Goal: Information Seeking & Learning: Find specific fact

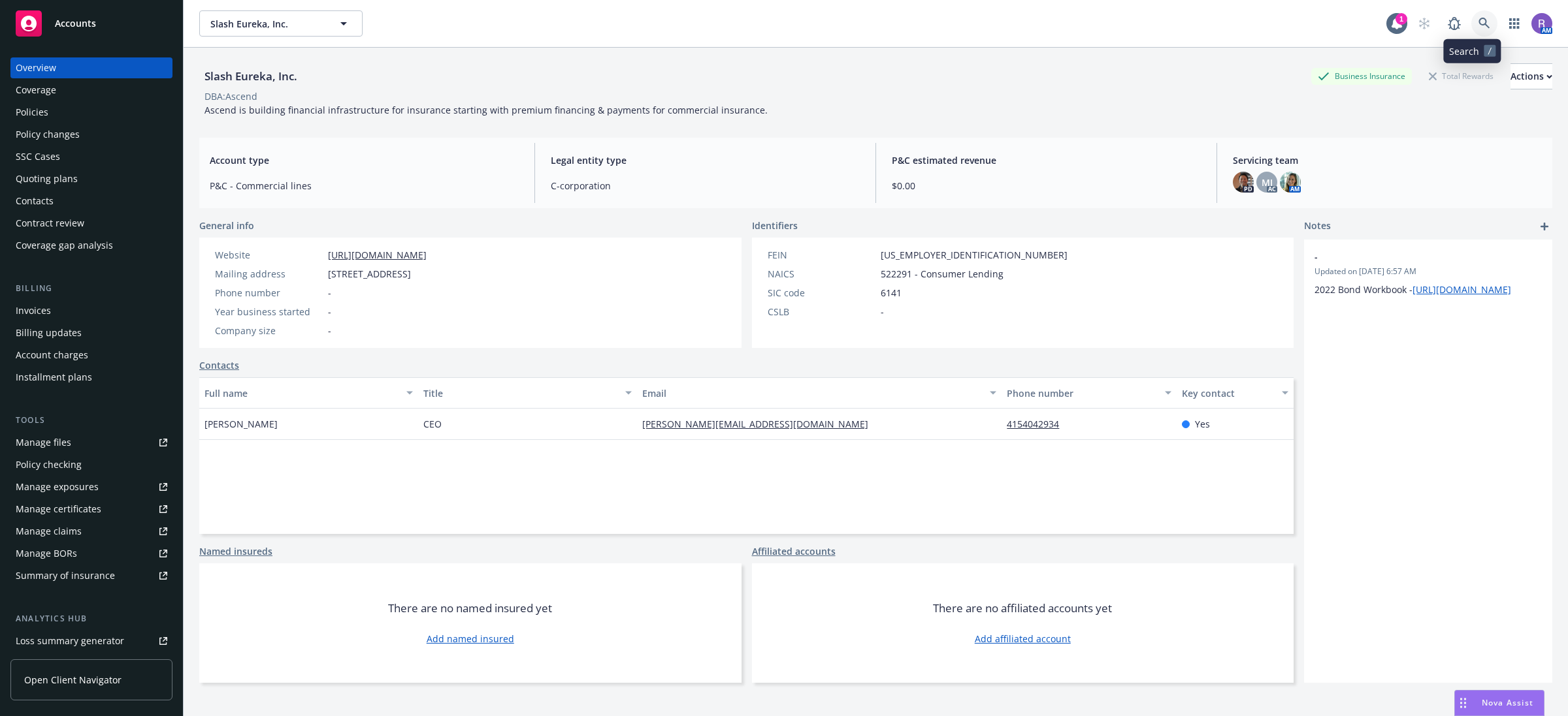
click at [1478, 26] on icon at bounding box center [1484, 23] width 12 height 12
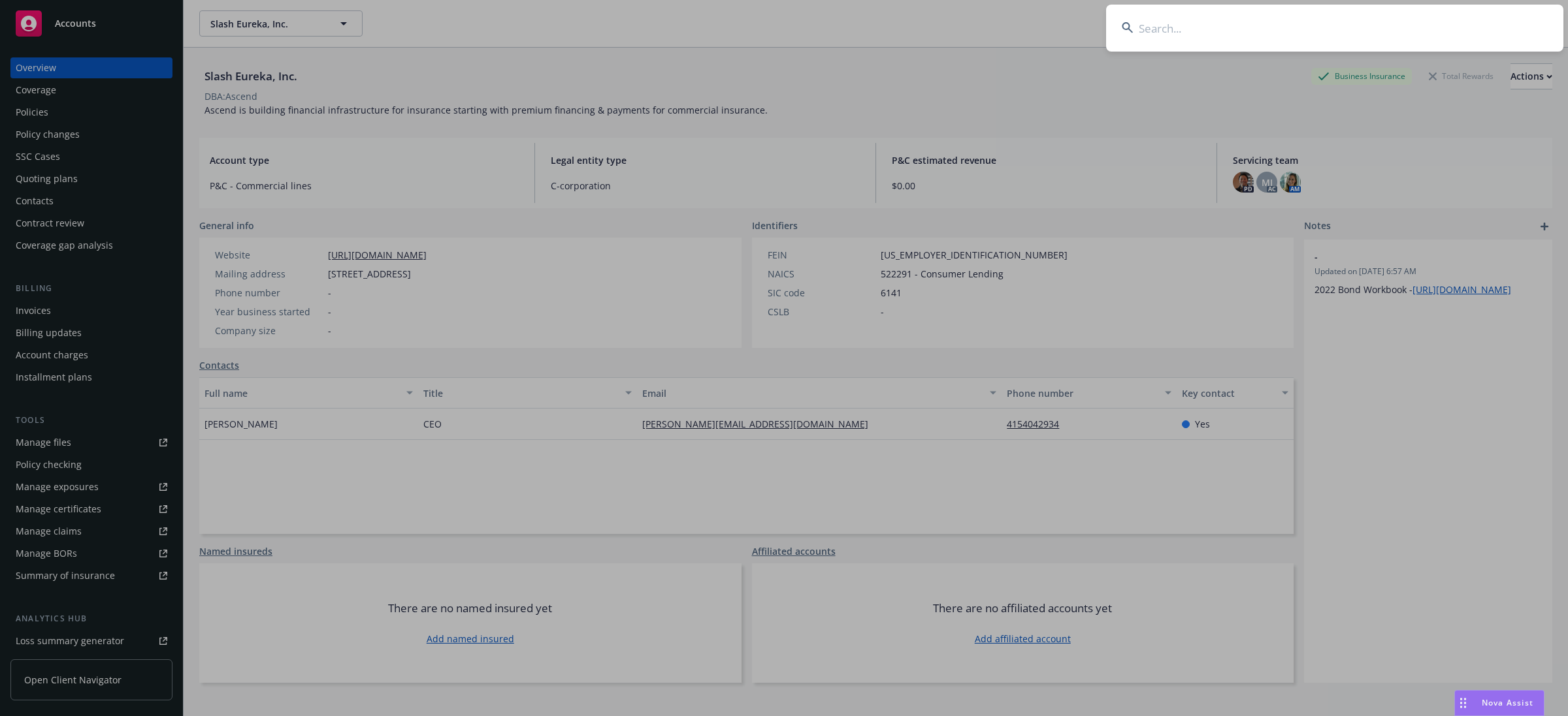
click at [1474, 26] on input at bounding box center [1335, 28] width 458 height 47
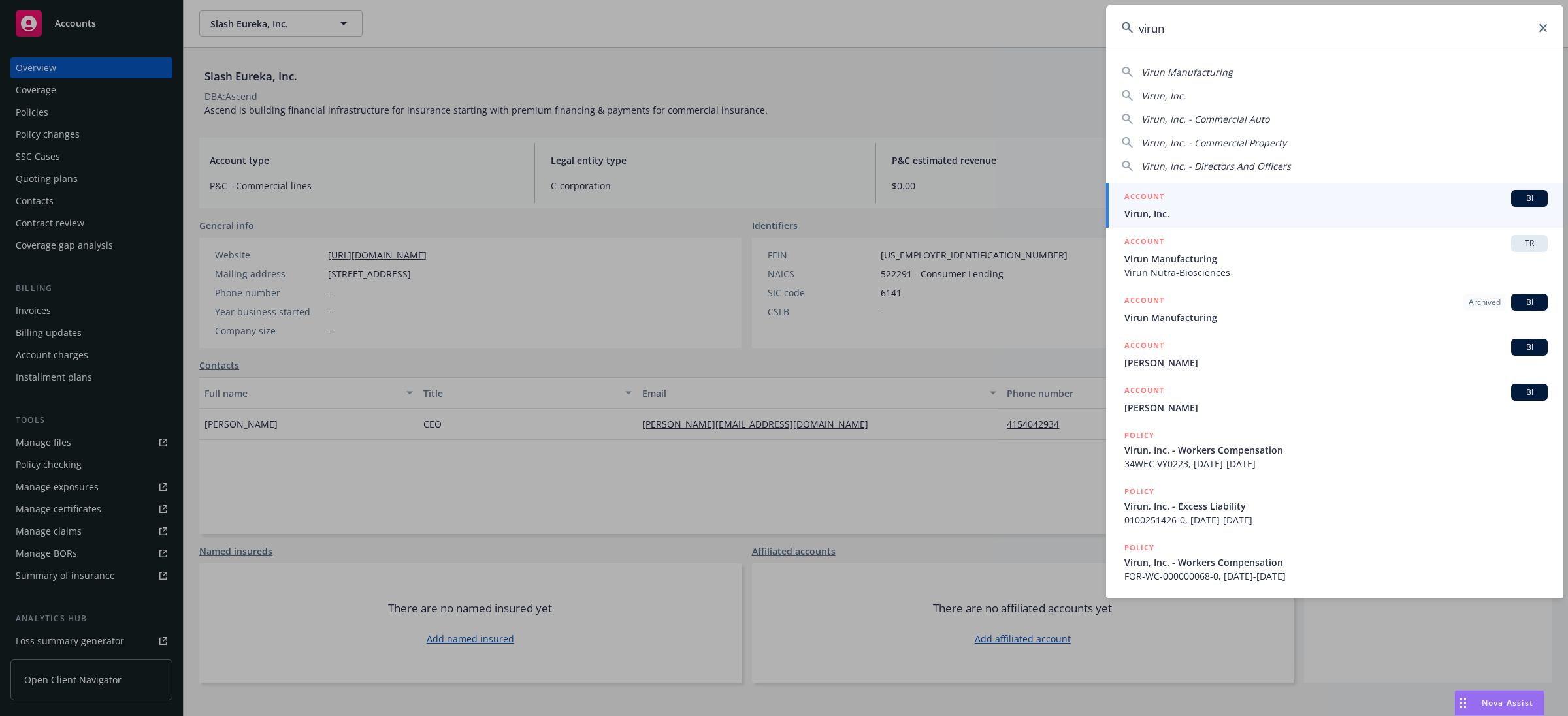
type input "virun"
click at [1209, 214] on span "Virun, Inc." at bounding box center [1336, 213] width 423 height 13
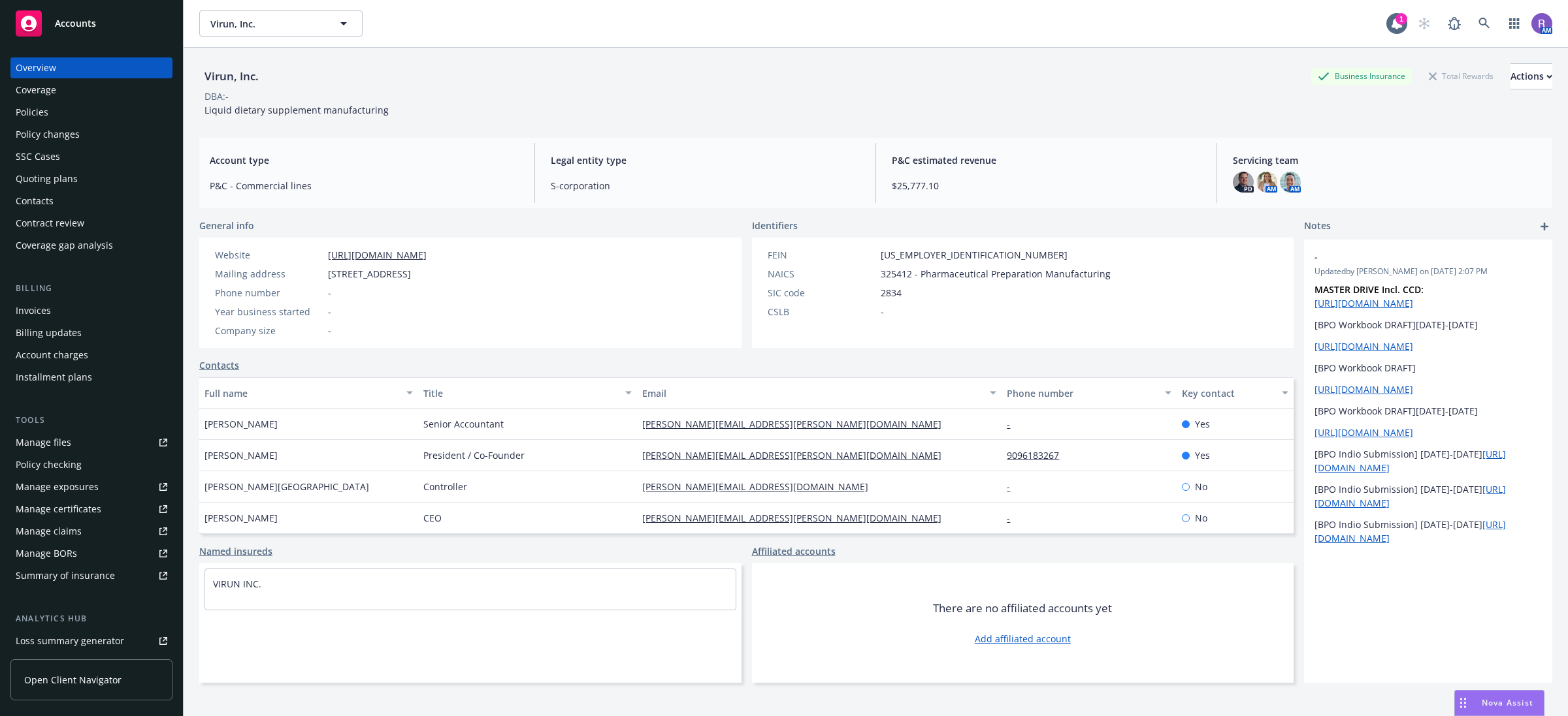
click at [106, 112] on div "Policies" at bounding box center [91, 112] width 152 height 21
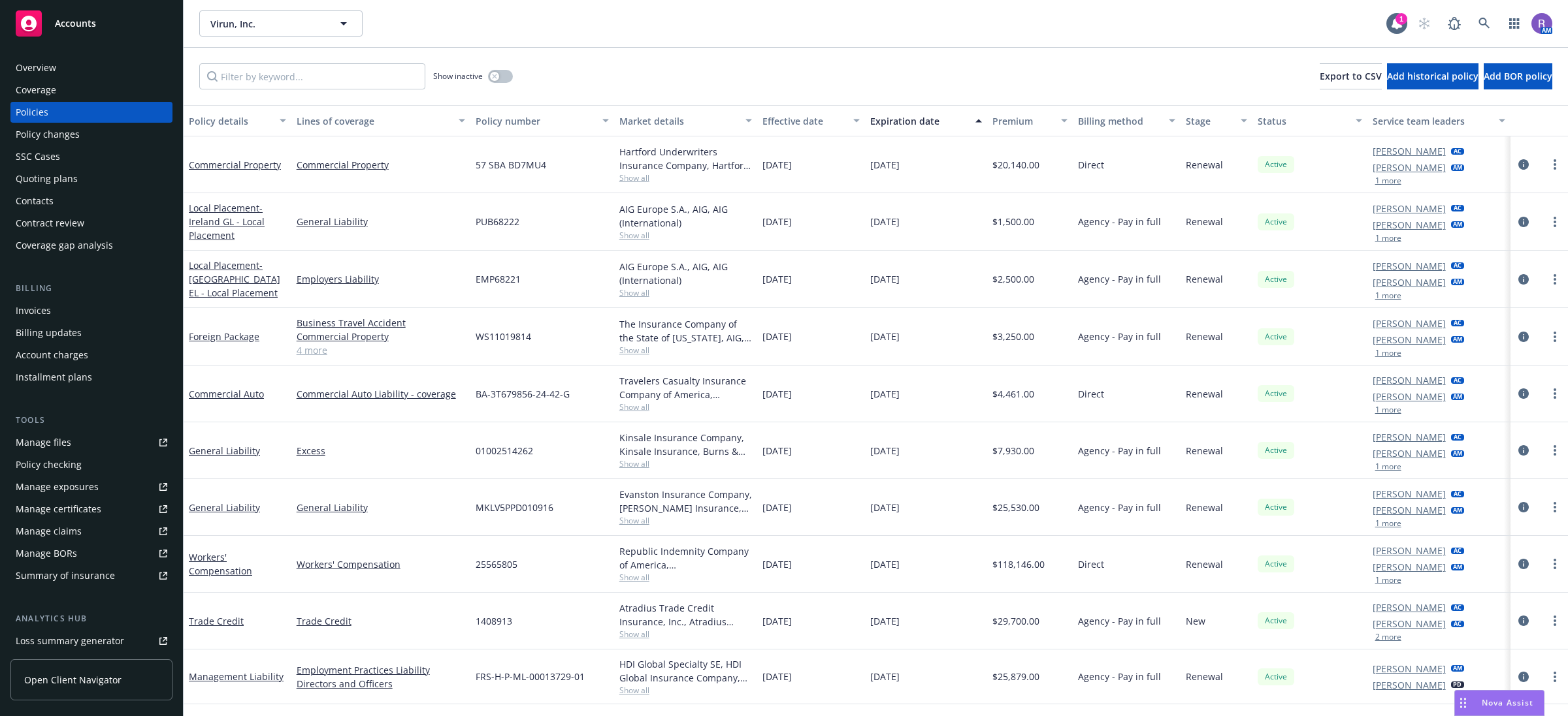
click at [513, 163] on span "57 SBA BD7MU4" at bounding box center [511, 164] width 71 height 13
click at [532, 163] on span "57 SBA BD7MU4" at bounding box center [511, 164] width 71 height 13
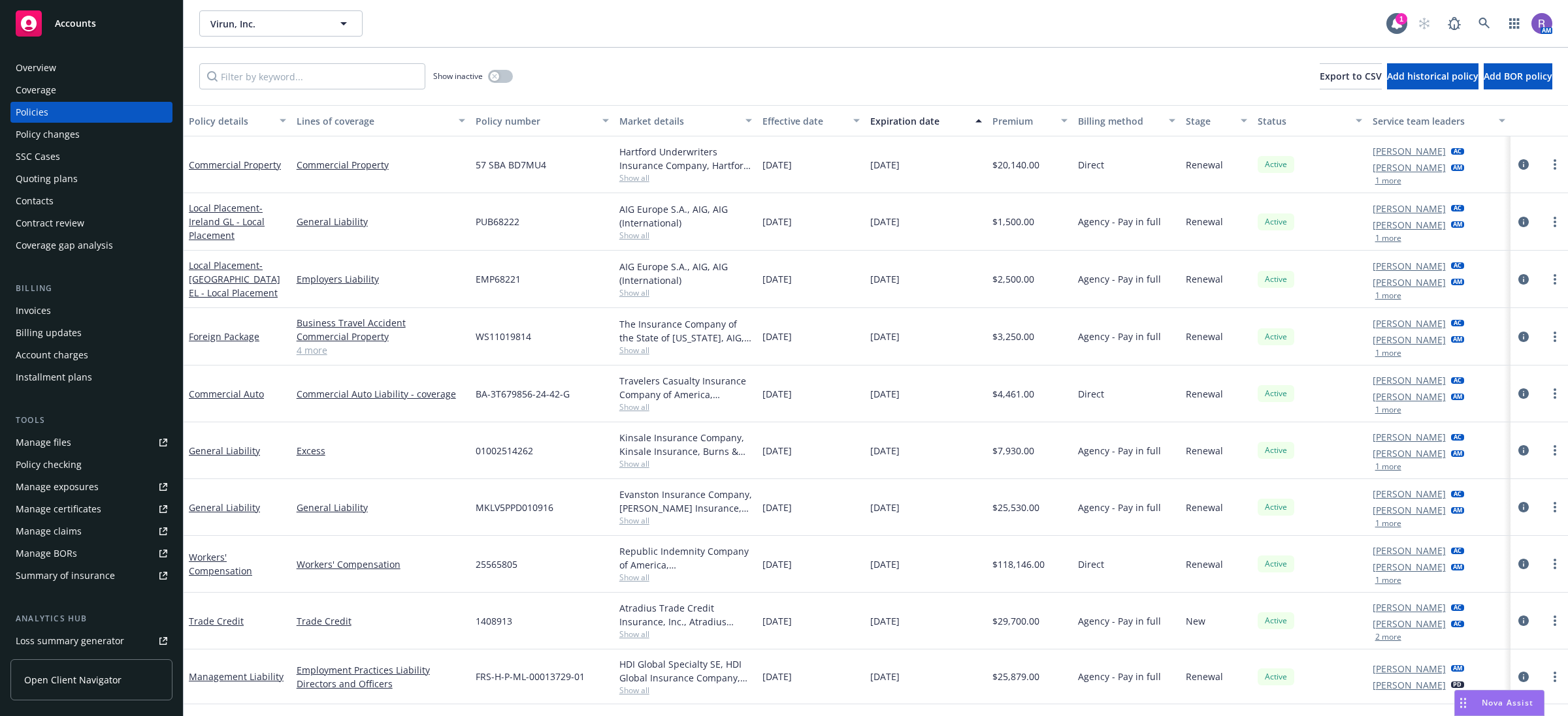
click at [46, 62] on div "Overview" at bounding box center [36, 68] width 41 height 21
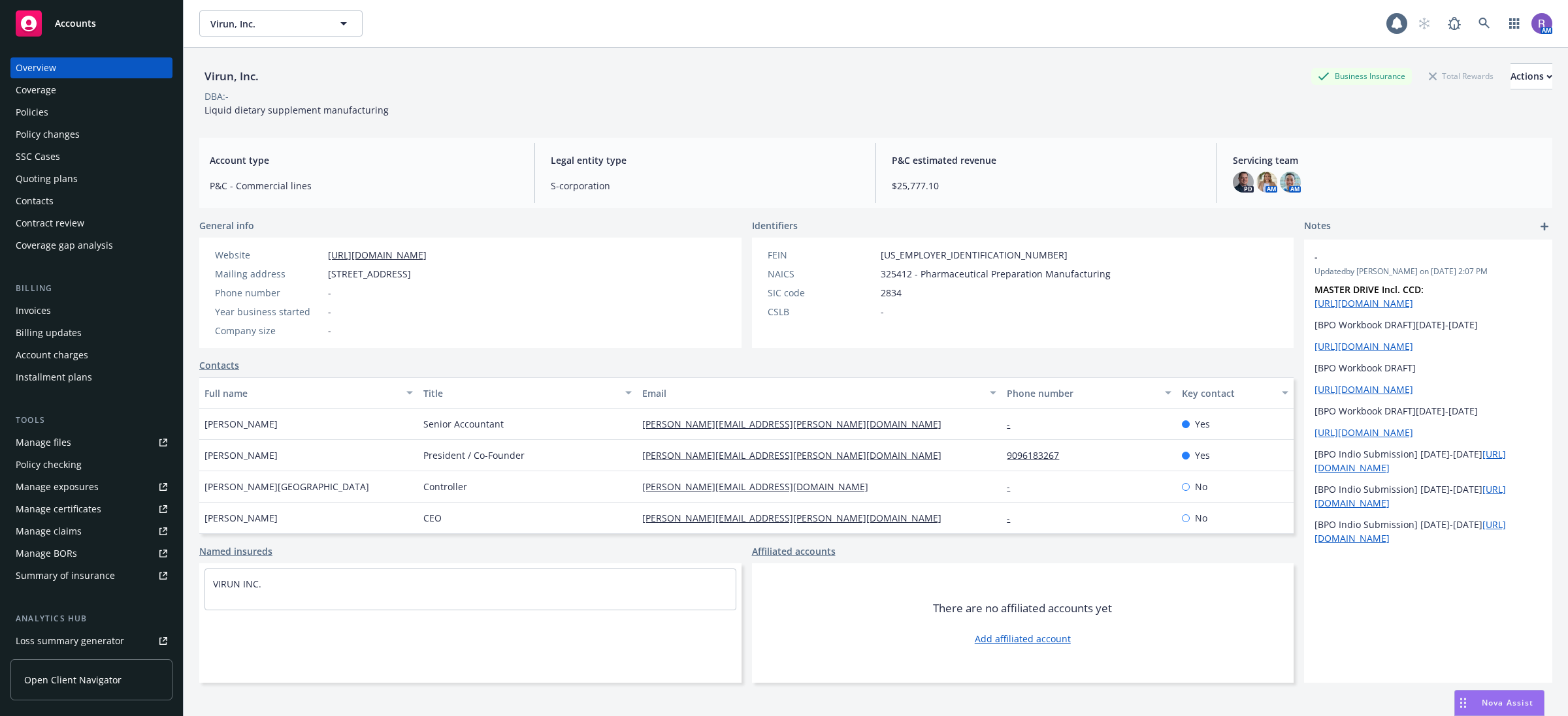
click at [292, 108] on span "Liquid dietary supplement manufacturing" at bounding box center [296, 110] width 184 height 13
copy span "Liquid dietary supplement manufacturing"
click at [411, 268] on span "[STREET_ADDRESS]" at bounding box center [370, 274] width 83 height 13
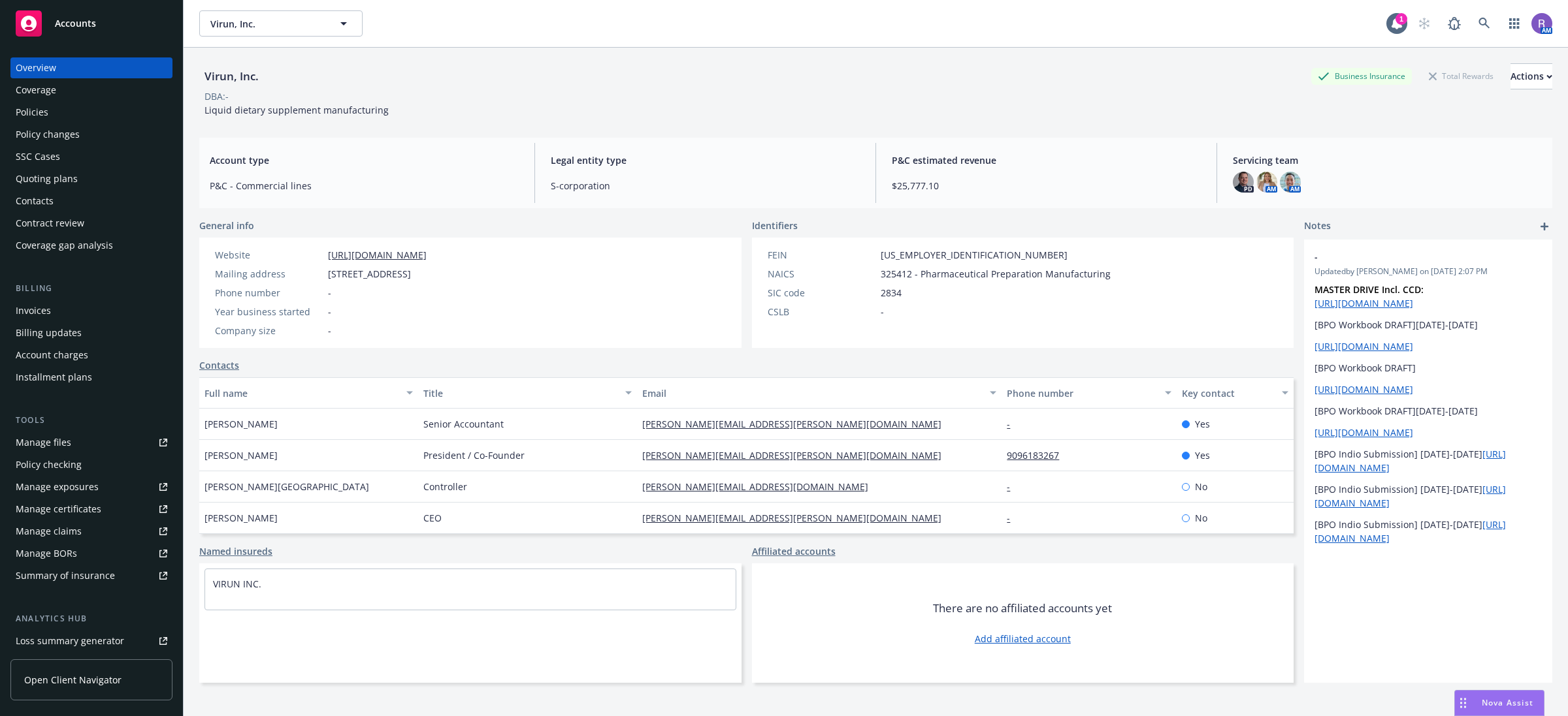
click at [411, 268] on span "[STREET_ADDRESS]" at bounding box center [370, 274] width 83 height 13
copy span "92324"
click at [230, 68] on div "Virun, Inc." at bounding box center [231, 76] width 64 height 17
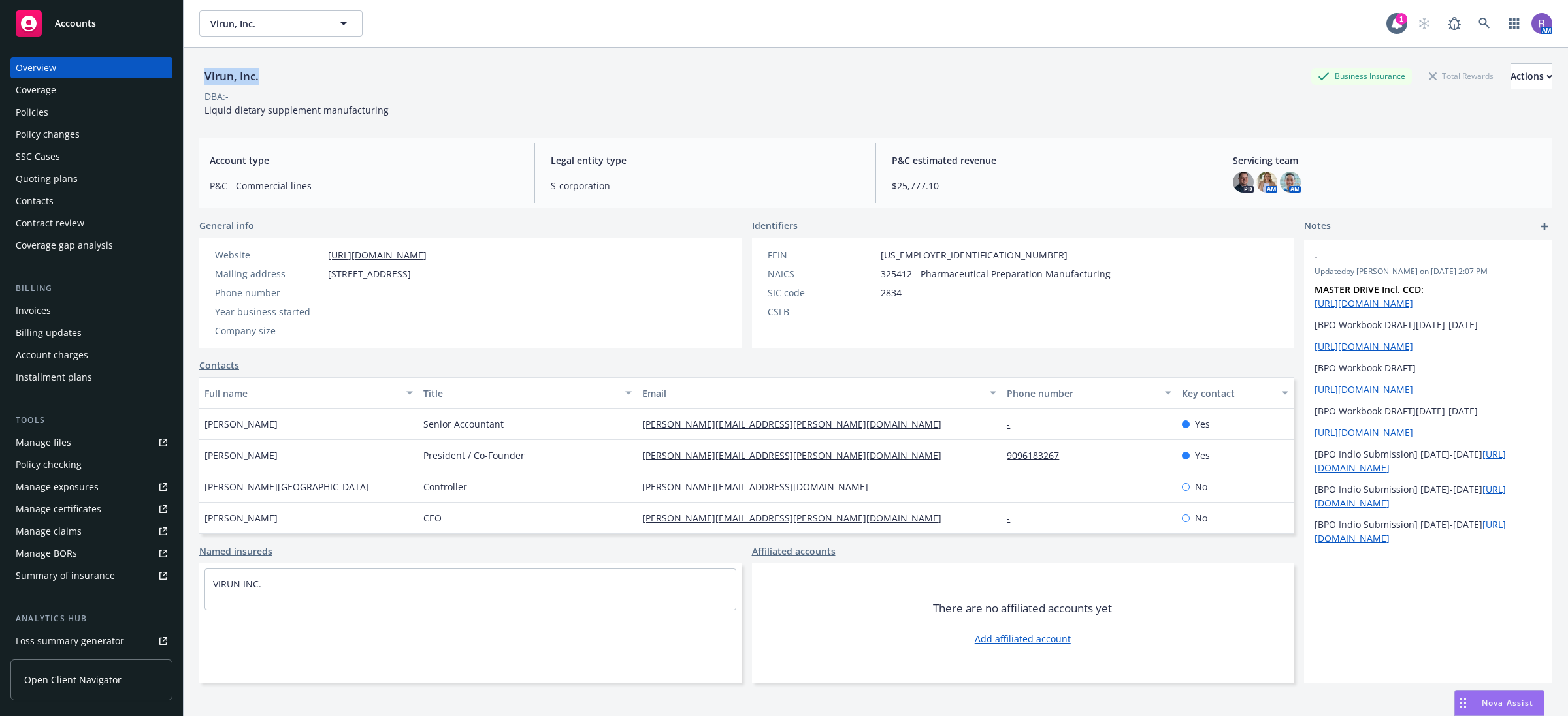
copy div "Virun, Inc."
click at [326, 121] on div "Virun, Inc. Business Insurance Total Rewards Actions DBA: - Liquid dietary supp…" at bounding box center [875, 87] width 1353 height 79
click at [340, 111] on span "Liquid dietary supplement manufacturing" at bounding box center [296, 110] width 184 height 13
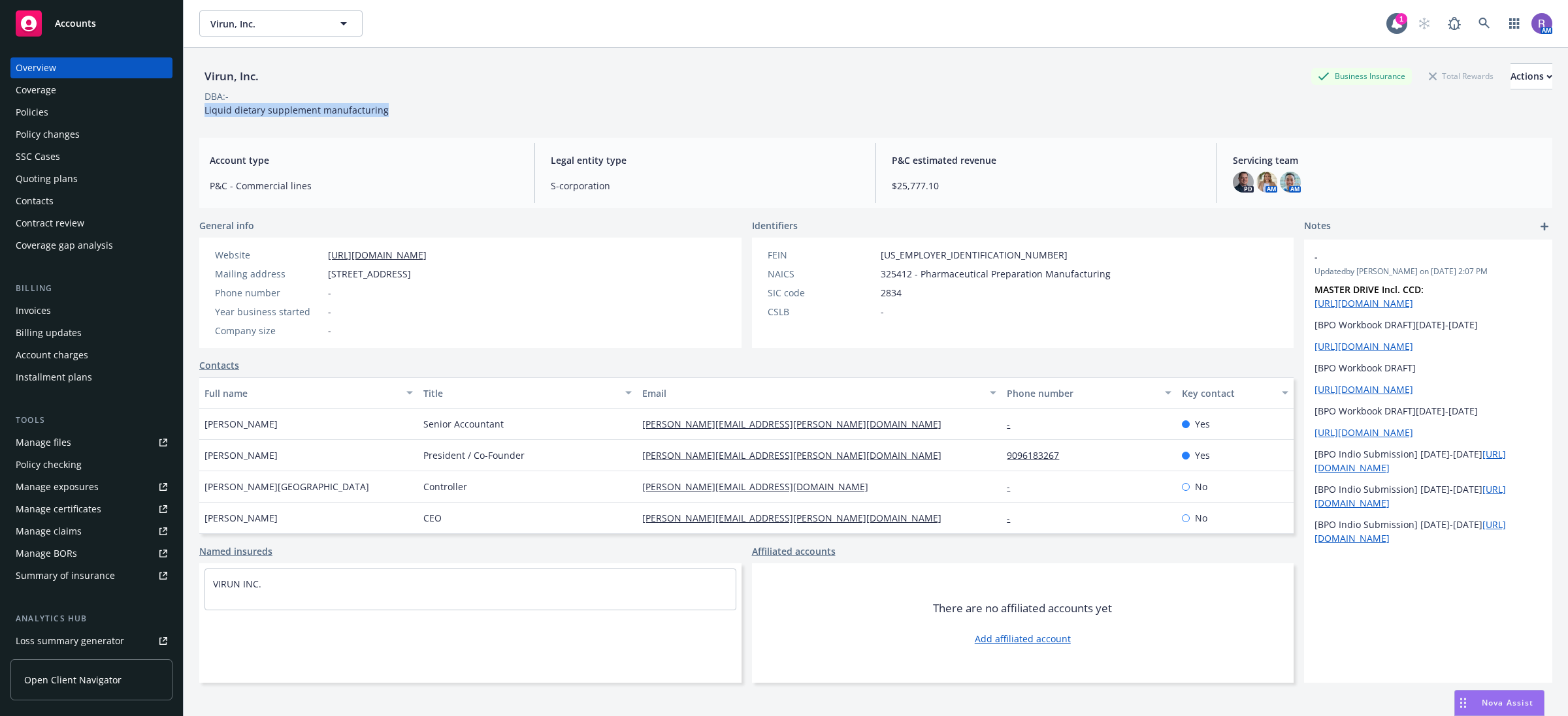
copy span "Liquid dietary supplement manufacturing"
click at [887, 272] on span "325412 - Pharmaceutical Preparation Manufacturing" at bounding box center [996, 274] width 230 height 13
copy span "325412"
click at [913, 276] on span "325412 - Pharmaceutical Preparation Manufacturing" at bounding box center [996, 274] width 230 height 13
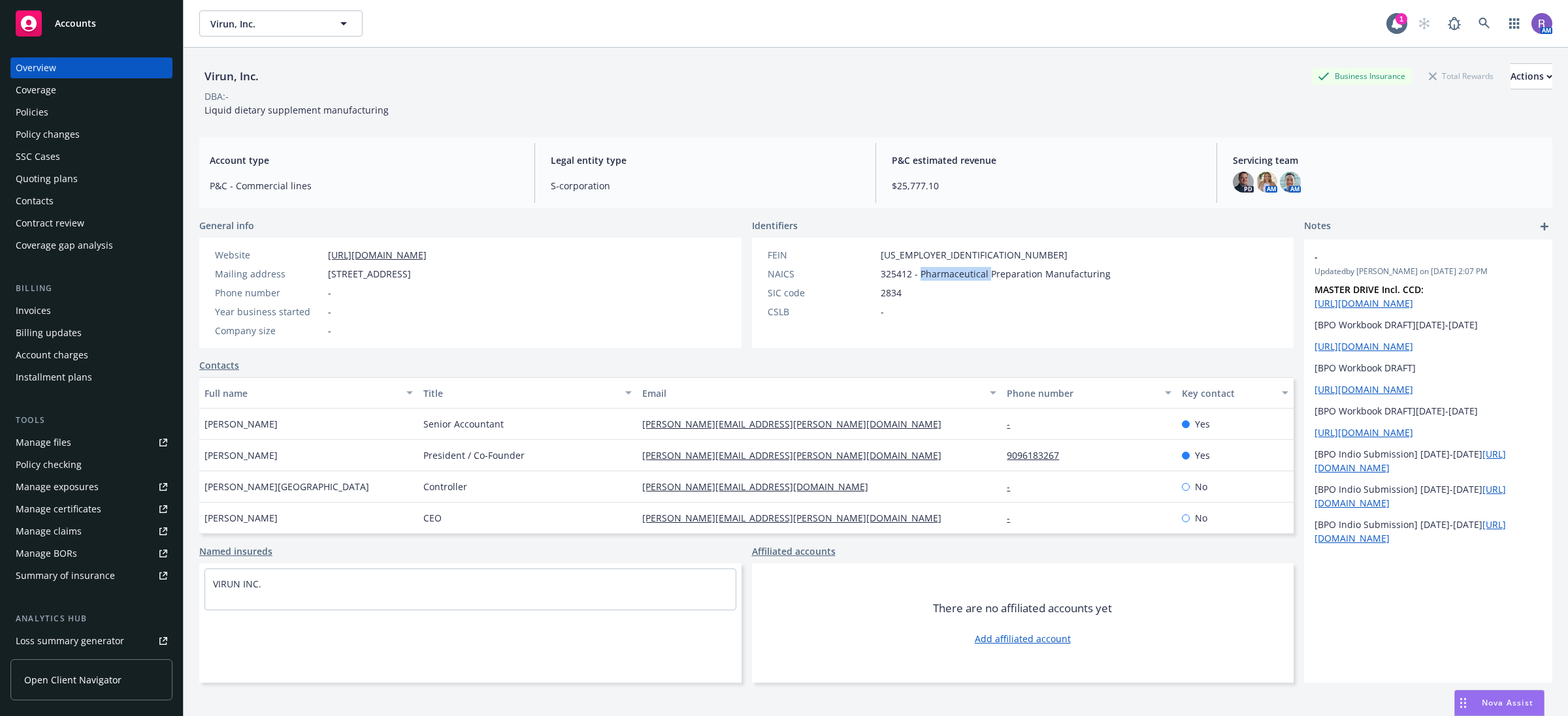
click at [913, 276] on span "325412 - Pharmaceutical Preparation Manufacturing" at bounding box center [996, 274] width 230 height 13
copy span "325412 - Pharmaceutical Preparation Manufacturing"
click at [628, 288] on div "Website [URL][DOMAIN_NAME] Mailing address [STREET_ADDRESS] Phone number - Year…" at bounding box center [470, 292] width 543 height 110
click at [361, 108] on span "Liquid dietary supplement manufacturing" at bounding box center [296, 110] width 184 height 13
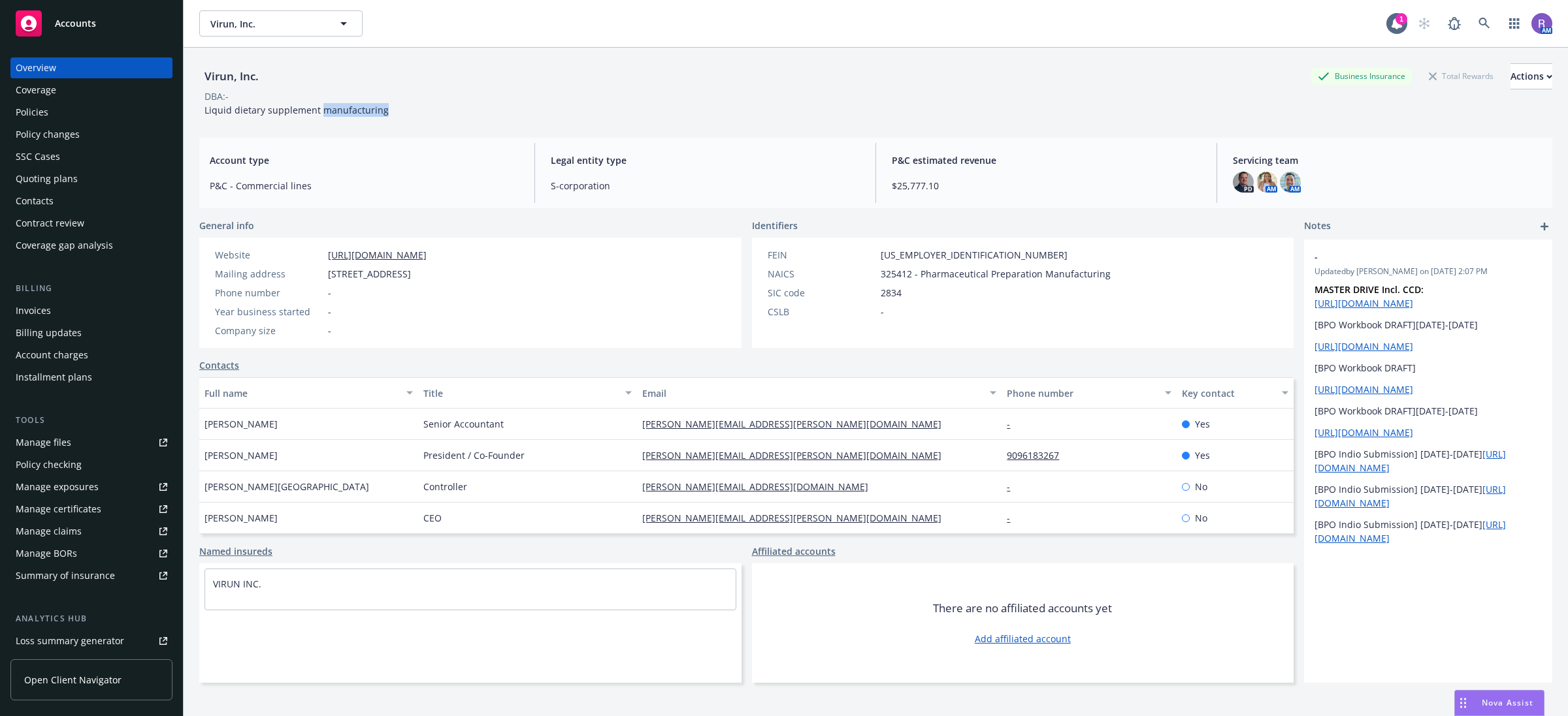
click at [361, 108] on span "Liquid dietary supplement manufacturing" at bounding box center [296, 110] width 184 height 13
copy span "manufacturing"
click at [411, 278] on span "[STREET_ADDRESS]" at bounding box center [370, 274] width 83 height 13
copy span "92324"
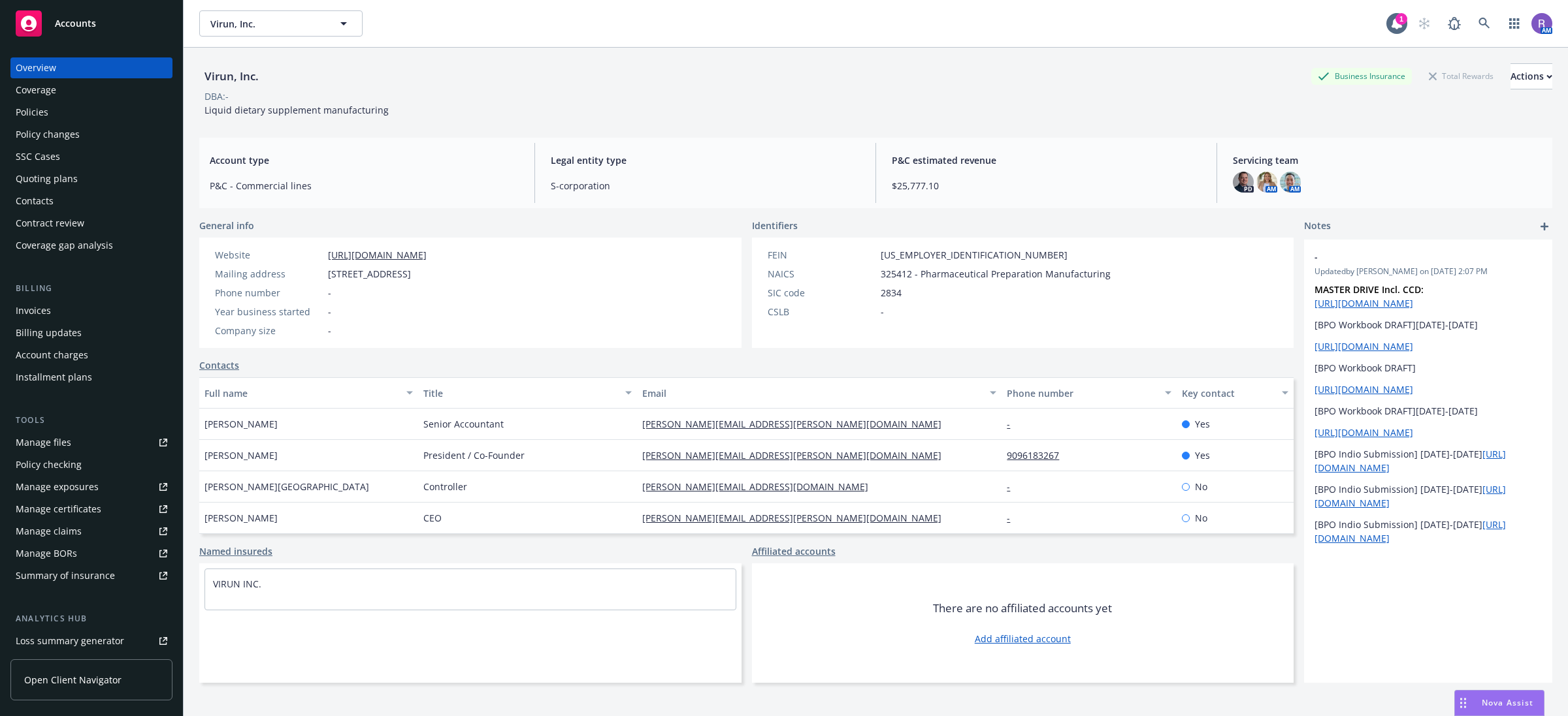
click at [256, 76] on div "Virun, Inc." at bounding box center [231, 76] width 64 height 17
copy div "Virun, Inc."
click at [311, 108] on span "Liquid dietary supplement manufacturing" at bounding box center [296, 110] width 184 height 13
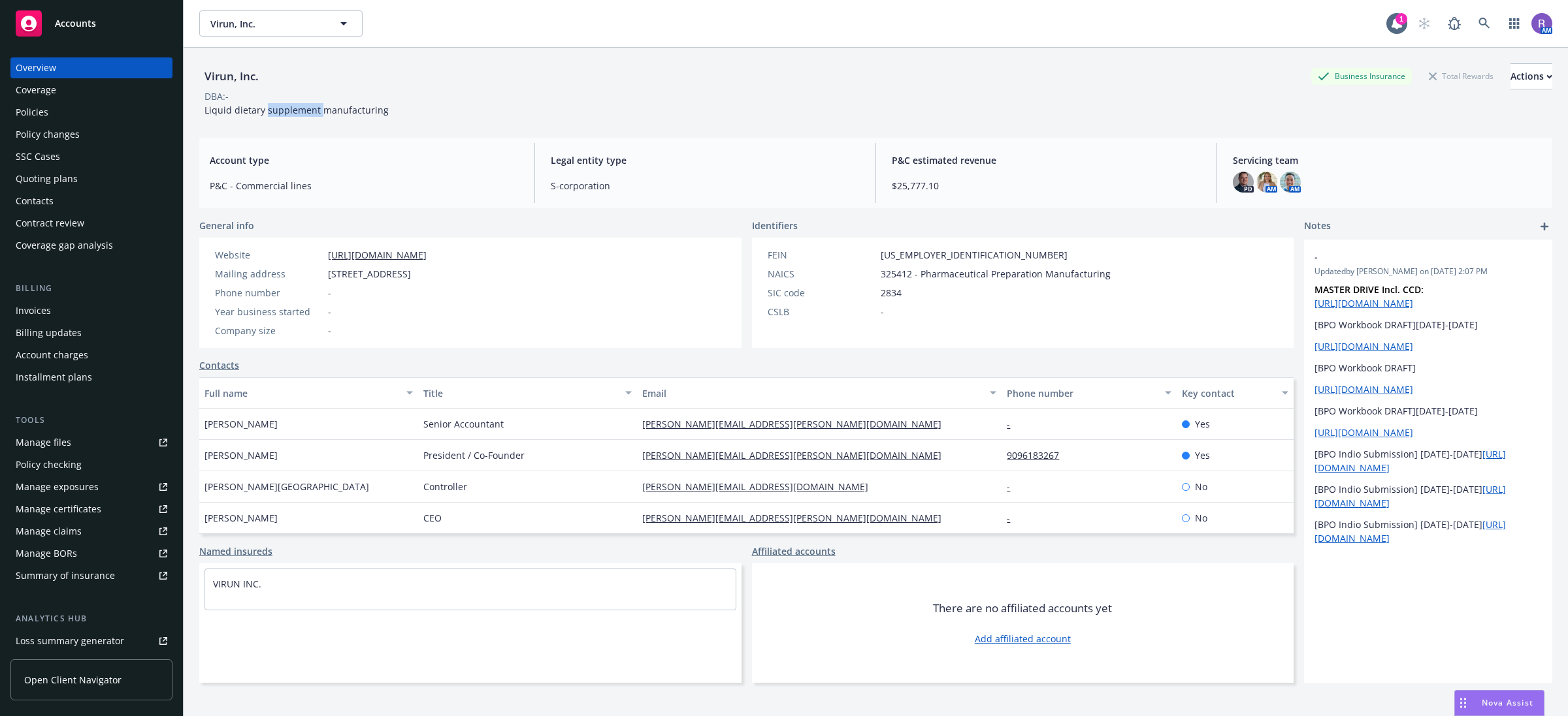
click at [311, 108] on span "Liquid dietary supplement manufacturing" at bounding box center [296, 110] width 184 height 13
copy span "Liquid dietary supplement manufacturing"
drag, startPoint x: 1099, startPoint y: 272, endPoint x: 915, endPoint y: 272, distance: 184.0
click at [915, 272] on div "NAICS 325412 - Pharmaceutical Preparation Manufacturing" at bounding box center [939, 274] width 353 height 13
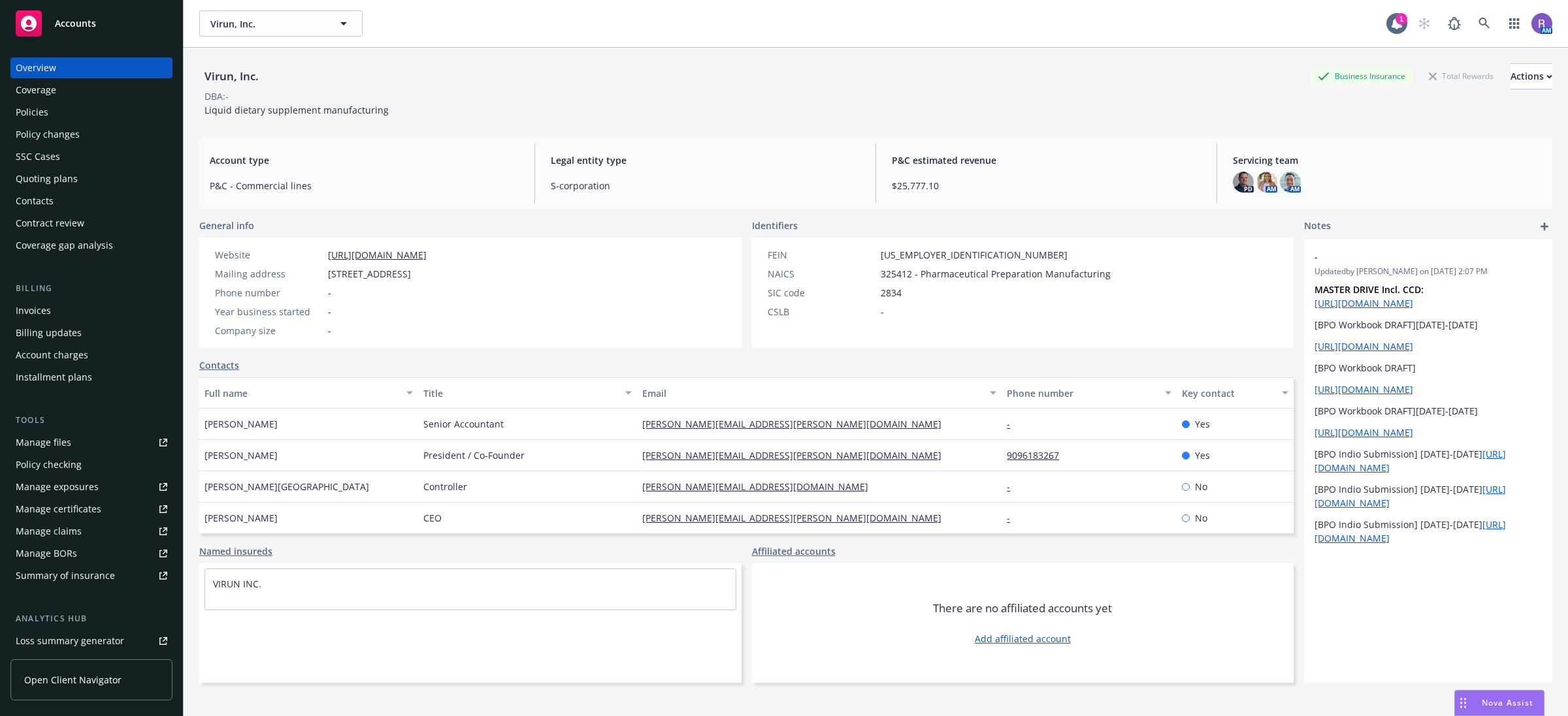
click at [881, 270] on span "325412 - Pharmaceutical Preparation Manufacturing" at bounding box center [996, 274] width 230 height 13
click at [304, 106] on span "Liquid dietary supplement manufacturing" at bounding box center [296, 110] width 184 height 13
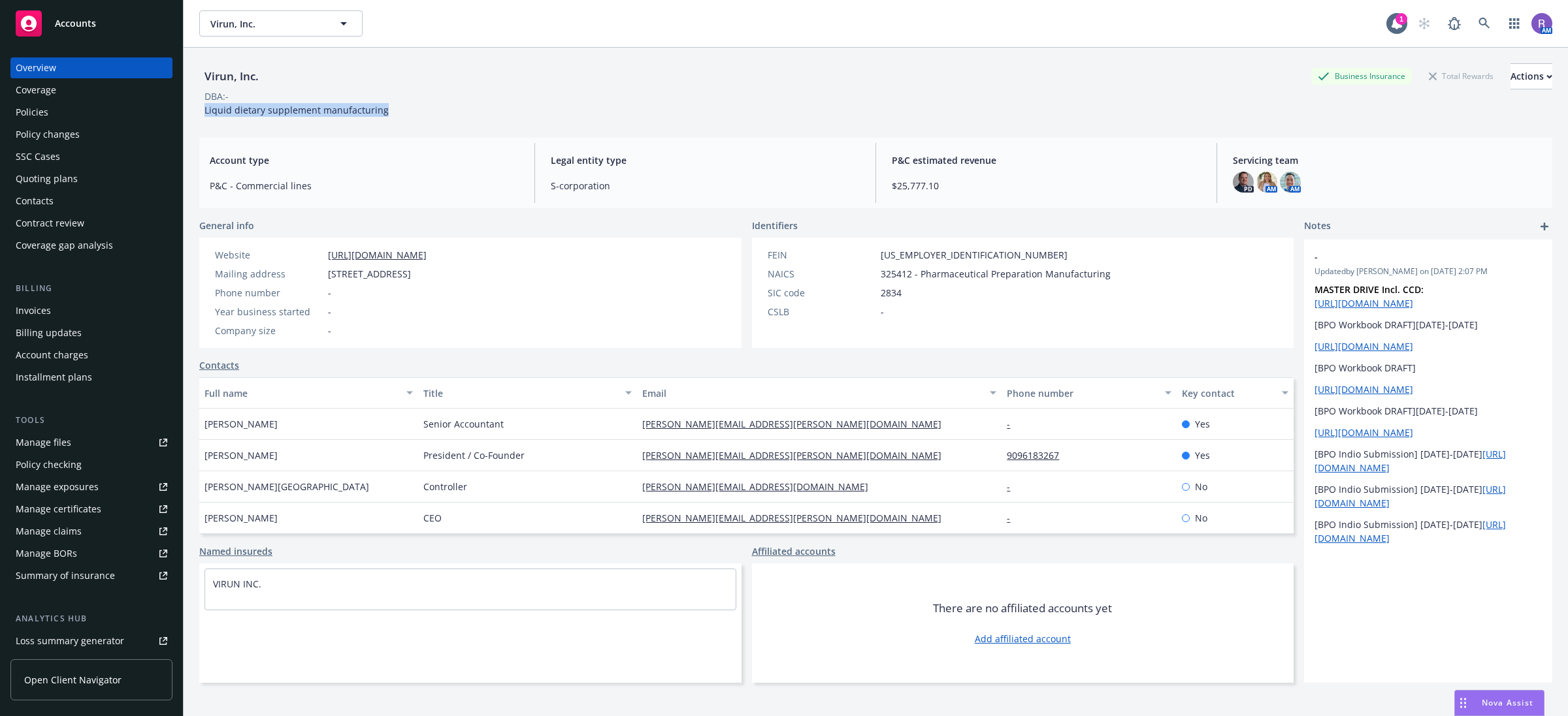
click at [304, 106] on span "Liquid dietary supplement manufacturing" at bounding box center [296, 110] width 184 height 13
drag, startPoint x: 449, startPoint y: 248, endPoint x: 315, endPoint y: 245, distance: 134.0
click at [315, 245] on div "Website [URL][DOMAIN_NAME] Mailing address [STREET_ADDRESS] Phone number - Year…" at bounding box center [320, 292] width 243 height 110
click at [56, 110] on div "Policies" at bounding box center [91, 112] width 152 height 21
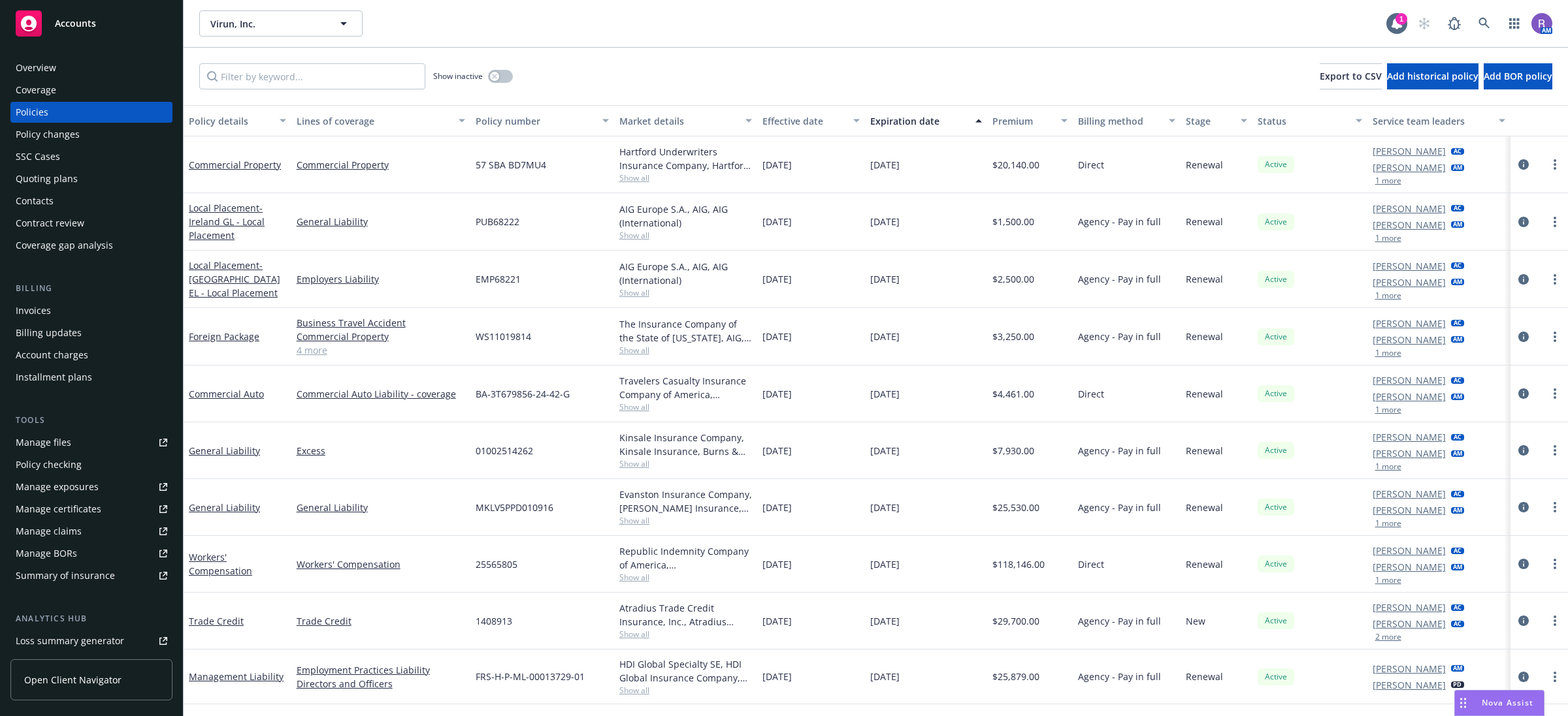
click at [63, 68] on div "Overview" at bounding box center [91, 68] width 152 height 21
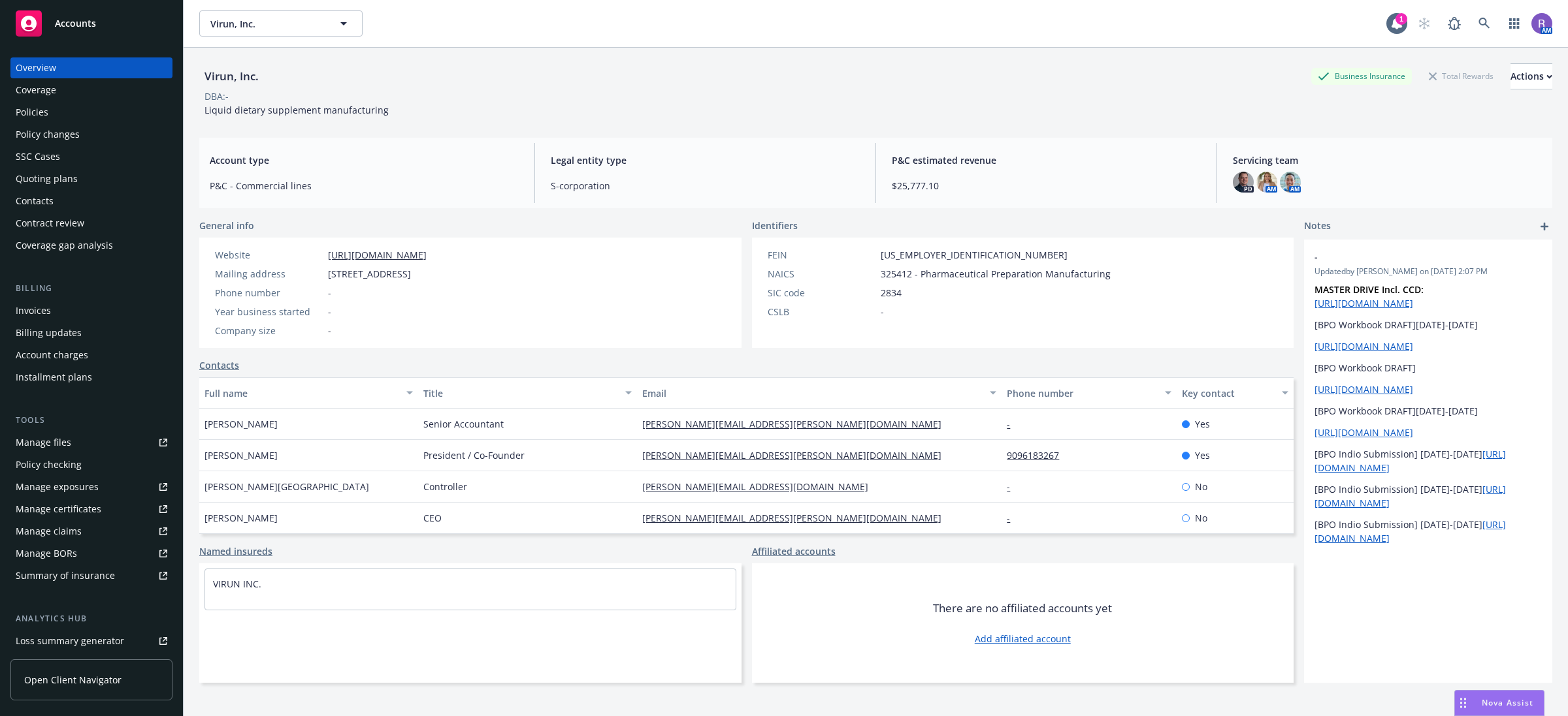
click at [356, 245] on div "Website [URL][DOMAIN_NAME] Mailing address [STREET_ADDRESS] Phone number - Year…" at bounding box center [320, 292] width 243 height 110
click at [353, 253] on link "[URL][DOMAIN_NAME]" at bounding box center [377, 255] width 98 height 13
click at [69, 118] on div "Policies" at bounding box center [91, 112] width 152 height 21
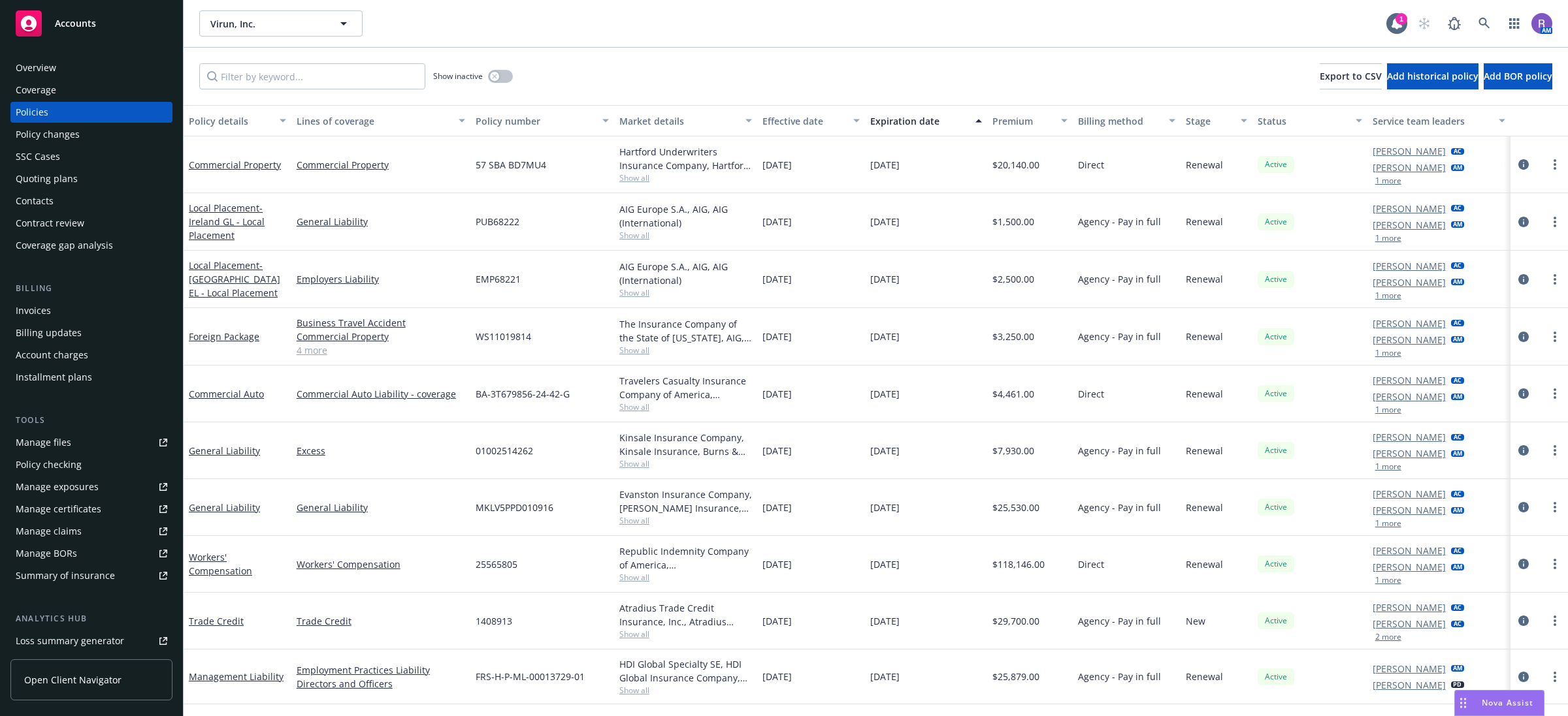
click at [642, 178] on span "Show all" at bounding box center [686, 178] width 133 height 11
click at [615, 215] on span "Hartford Underwriters Insurance Company" at bounding box center [620, 221] width 241 height 13
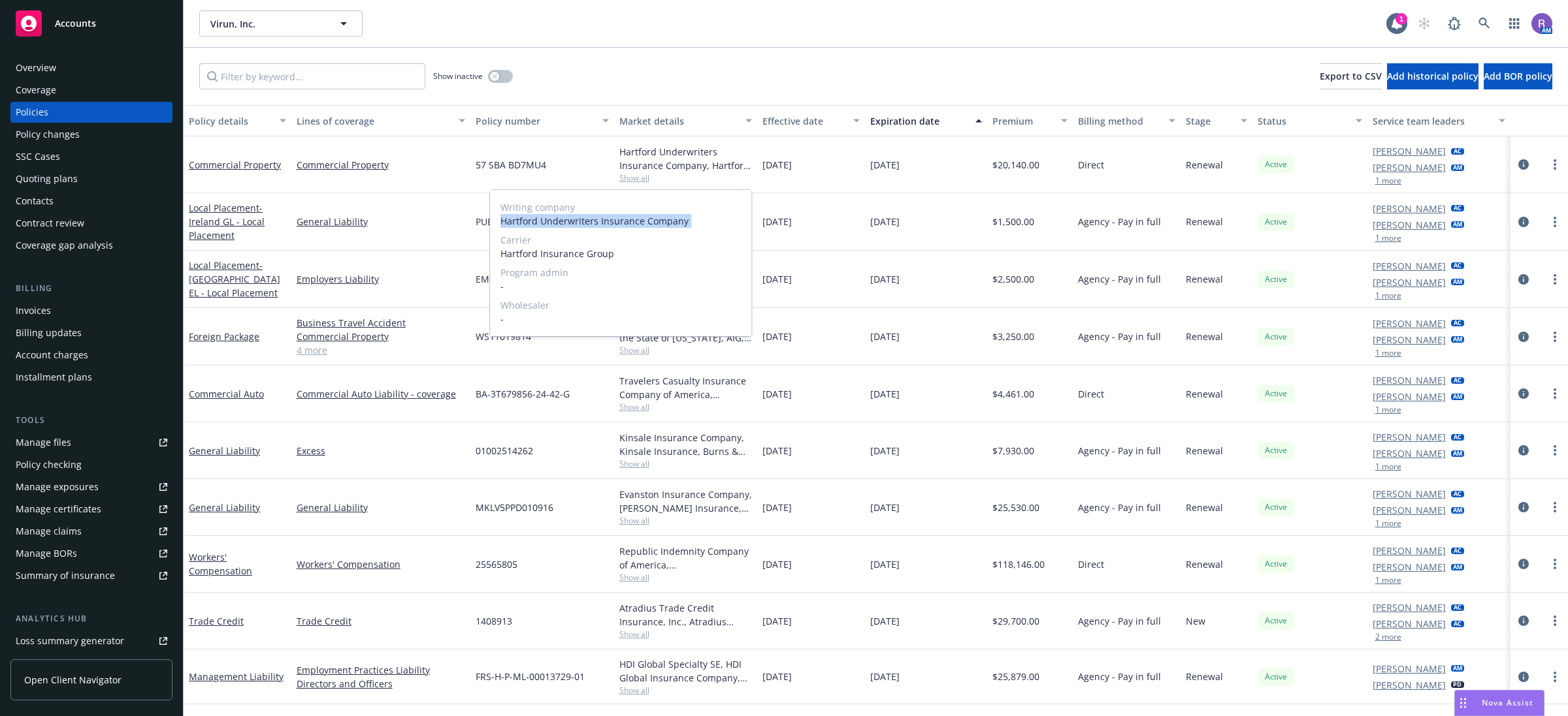
click at [615, 215] on span "Hartford Underwriters Insurance Company" at bounding box center [620, 221] width 241 height 13
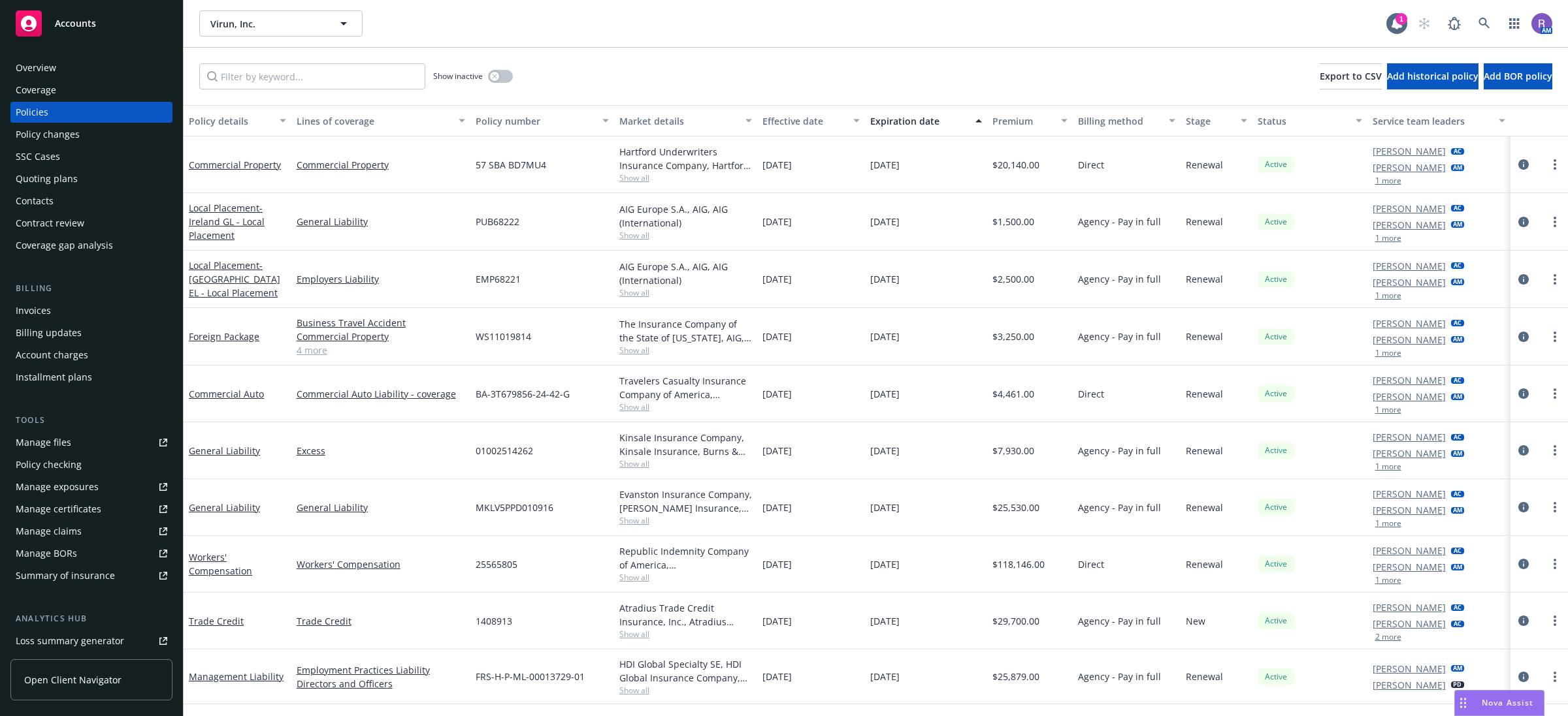
click at [510, 163] on span "57 SBA BD7MU4" at bounding box center [511, 164] width 71 height 13
drag, startPoint x: 510, startPoint y: 163, endPoint x: 485, endPoint y: 167, distance: 25.3
click at [485, 167] on span "57 SBA BD7MU4" at bounding box center [511, 164] width 71 height 13
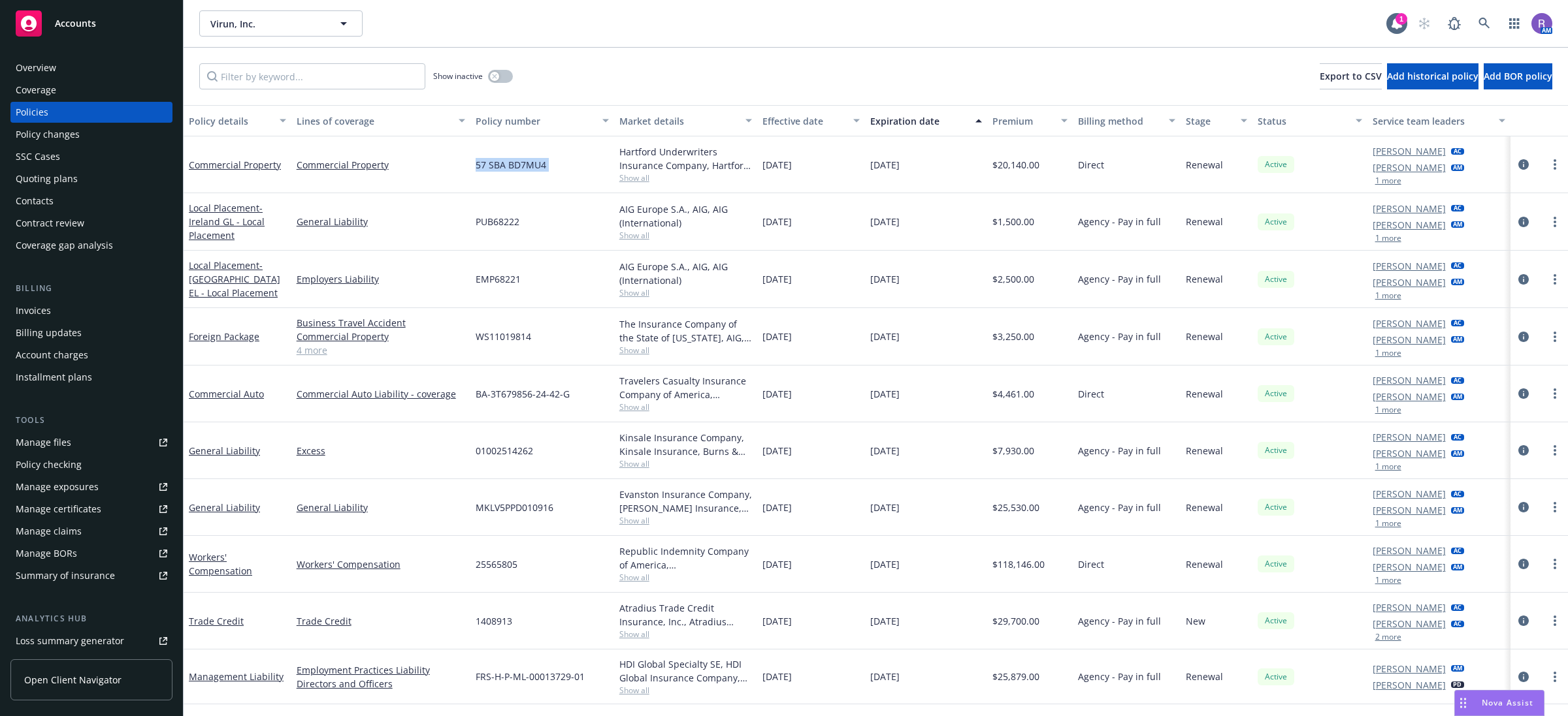
click at [485, 167] on span "57 SBA BD7MU4" at bounding box center [511, 164] width 71 height 13
click at [68, 72] on div "Overview" at bounding box center [91, 68] width 152 height 21
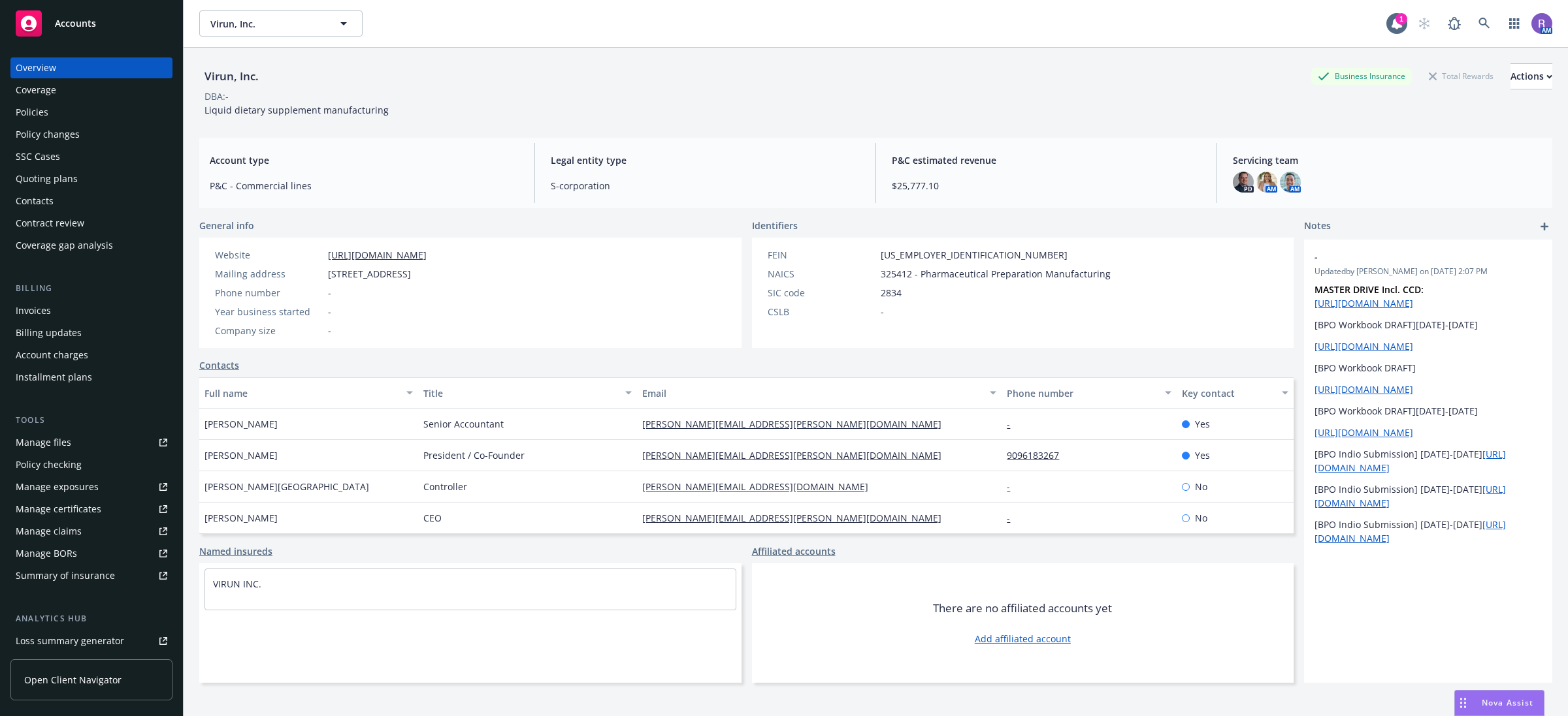
click at [881, 276] on span "325412 - Pharmaceutical Preparation Manufacturing" at bounding box center [996, 274] width 230 height 13
click at [1507, 694] on div "Nova Assist" at bounding box center [1499, 703] width 89 height 25
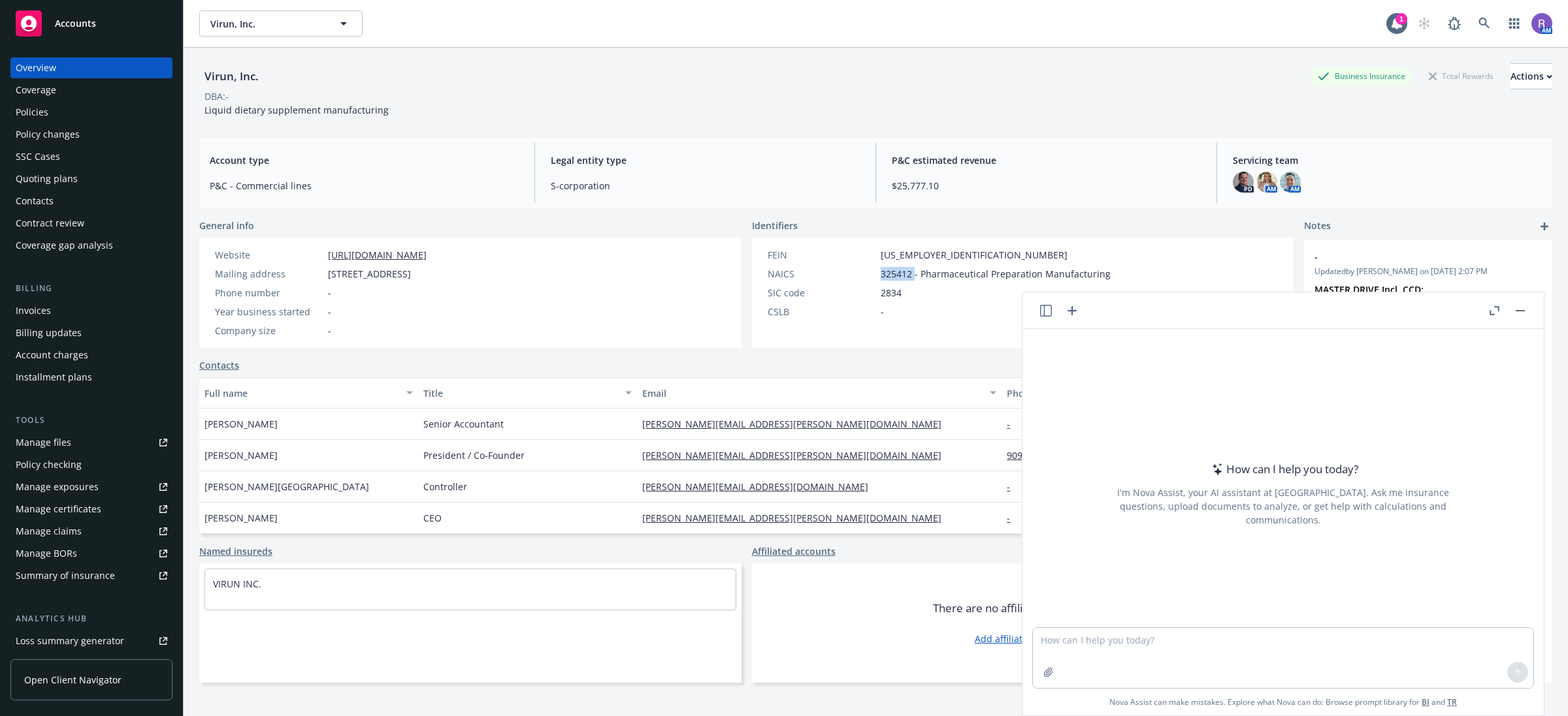
click at [1052, 308] on icon "button" at bounding box center [1046, 310] width 12 height 12
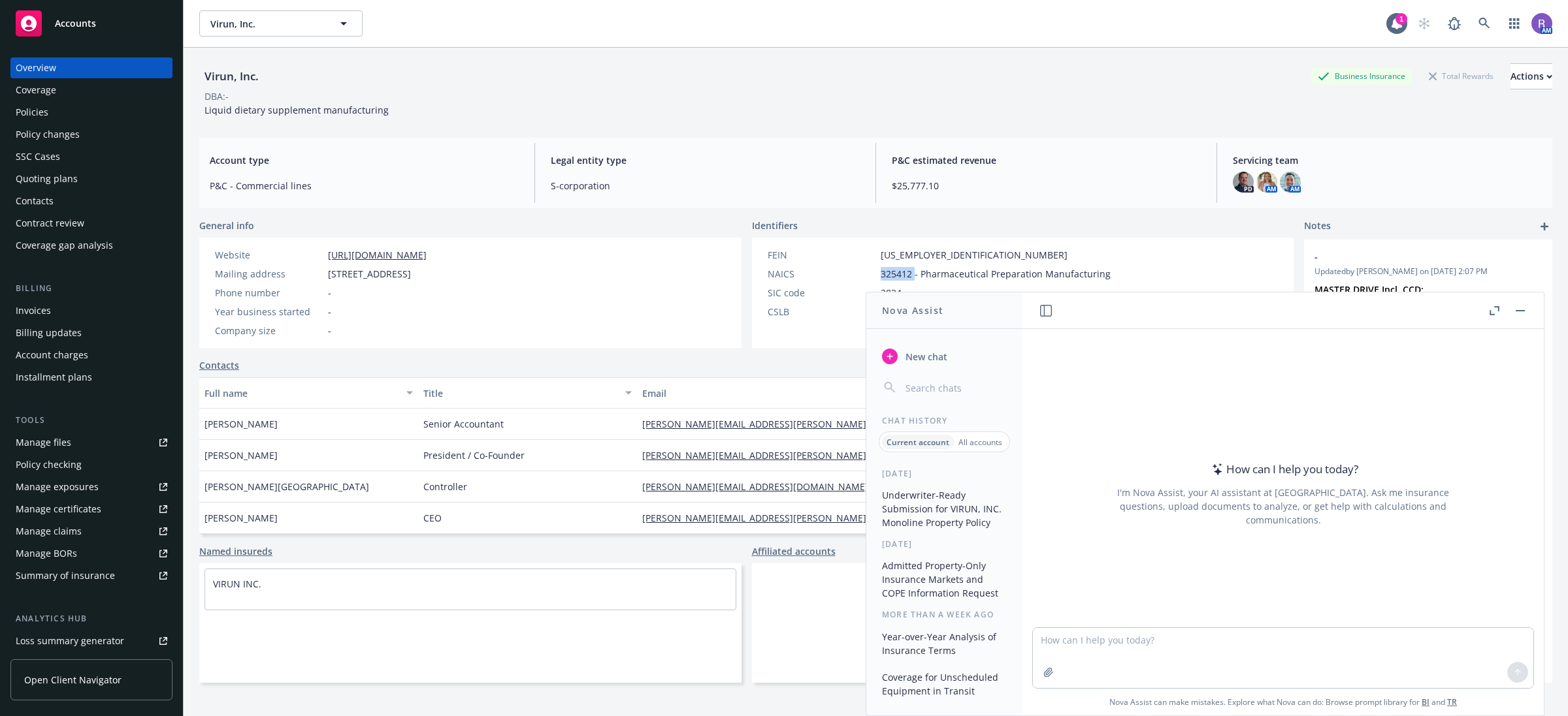
click at [946, 493] on button "Underwriter-Ready Submission for VIRUN, INC. Monoline Property Policy" at bounding box center [944, 509] width 135 height 49
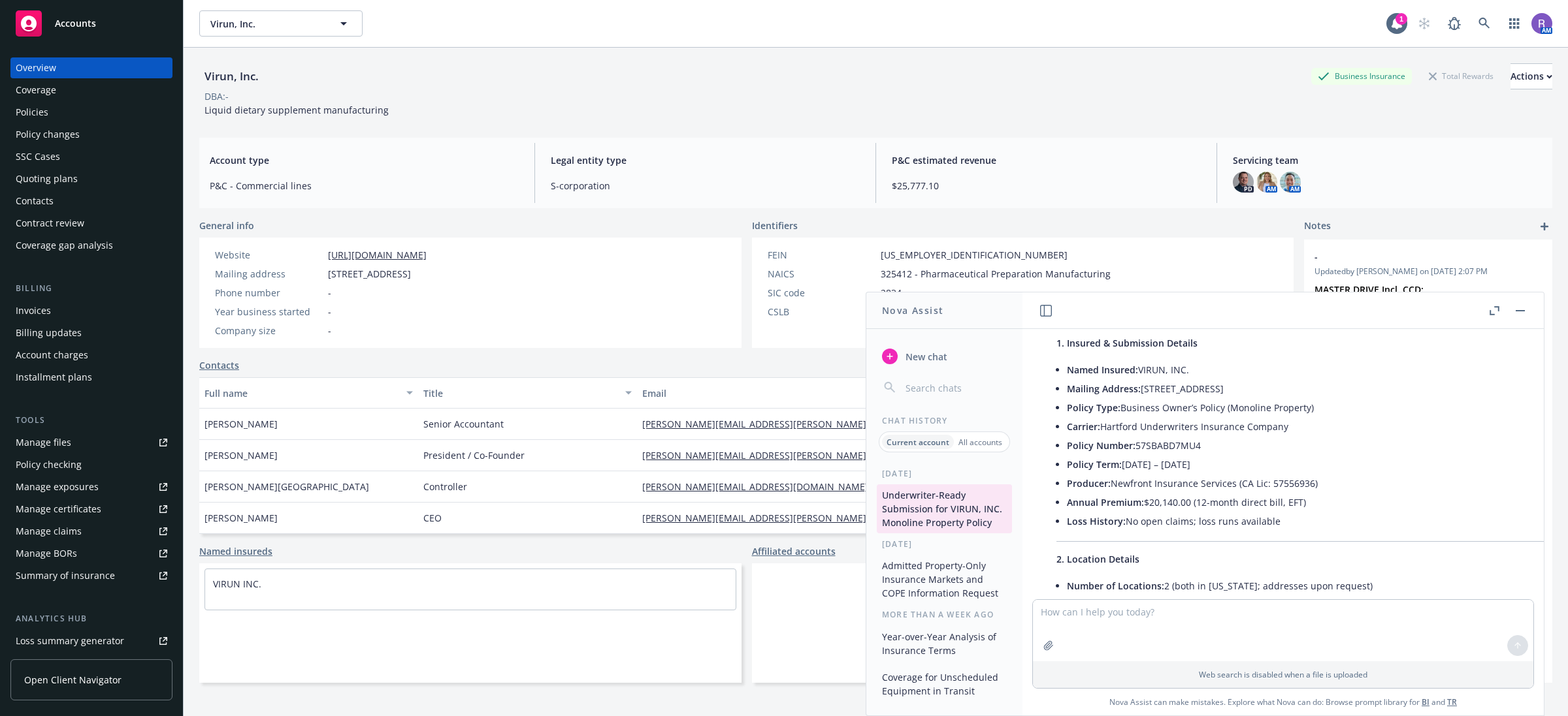
scroll to position [2589, 0]
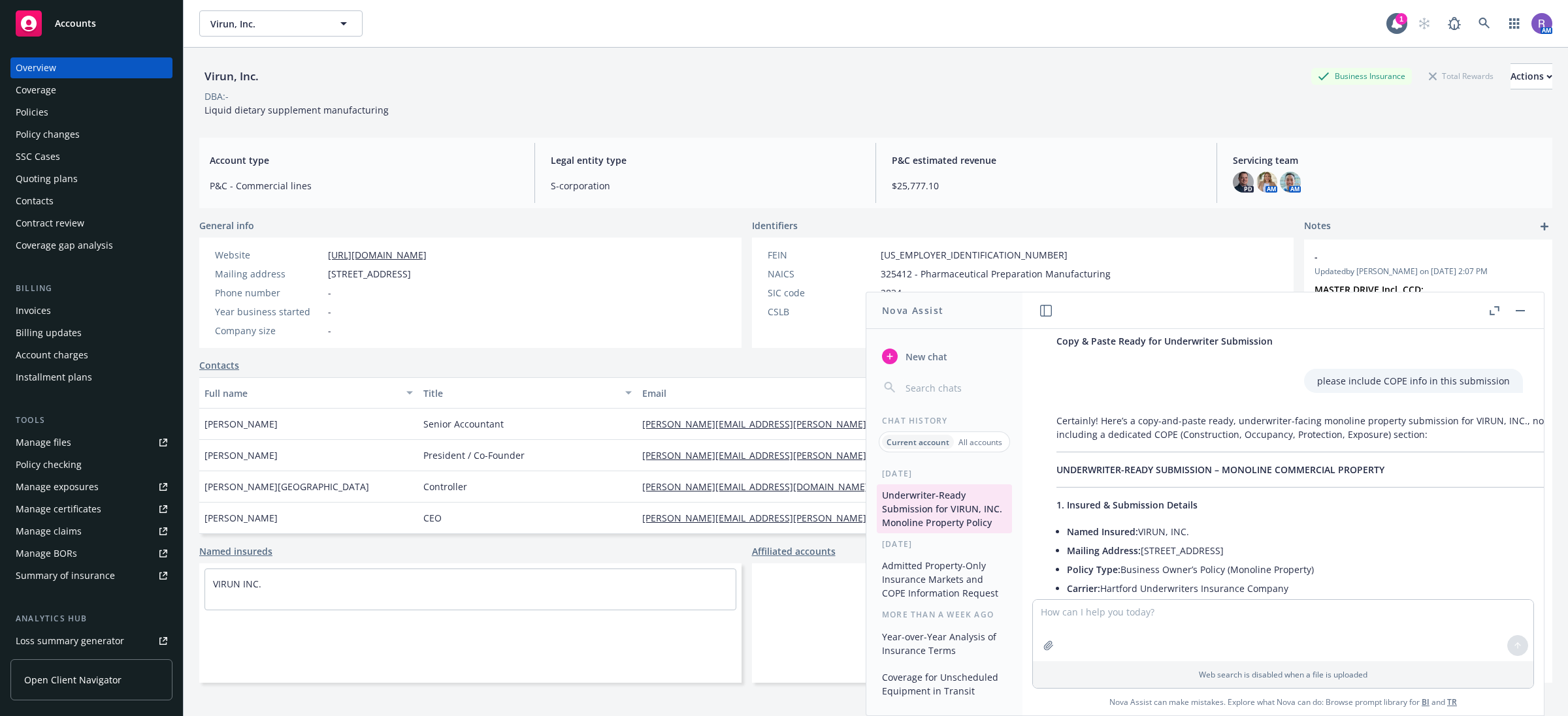
click at [1523, 306] on button "button" at bounding box center [1520, 311] width 16 height 16
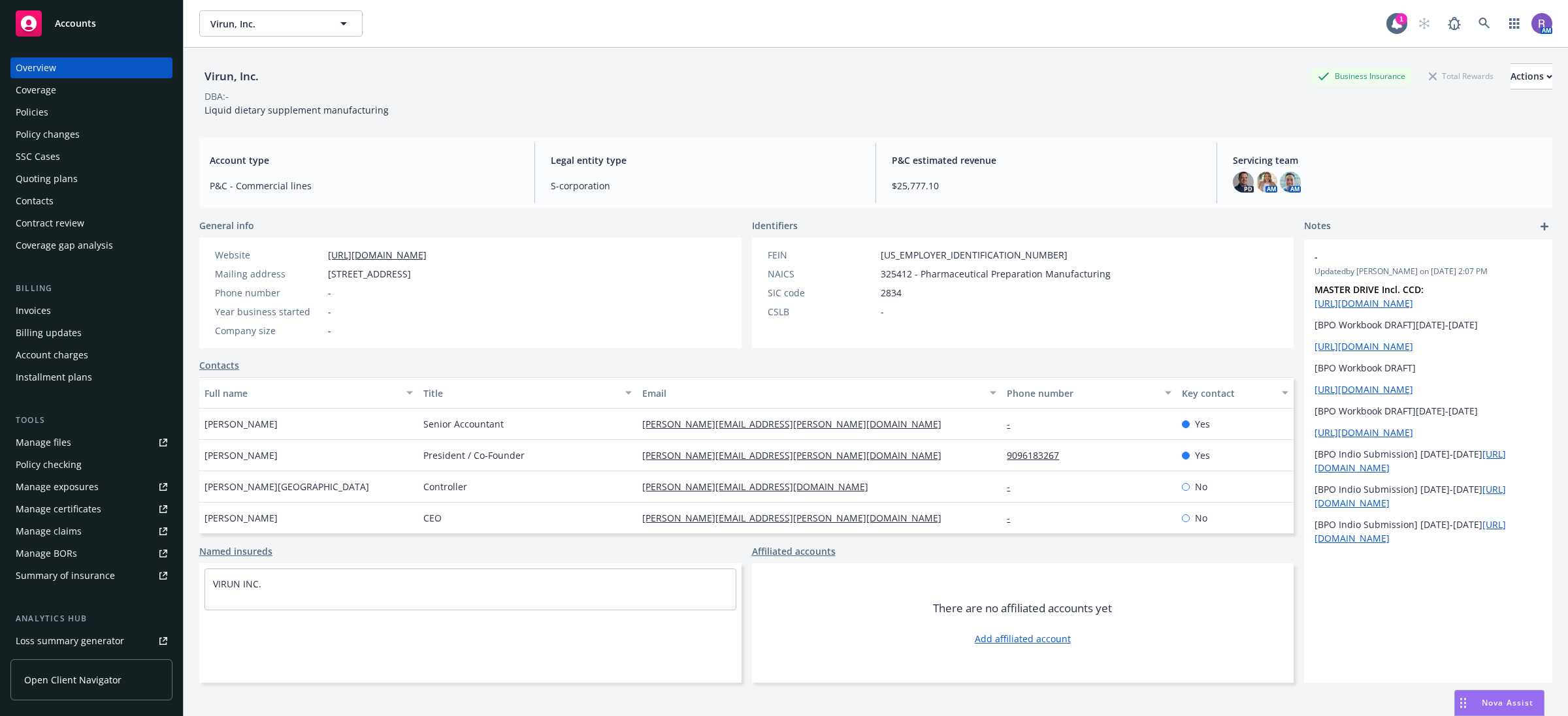
click at [1467, 701] on div "Drag to move" at bounding box center [1463, 703] width 17 height 25
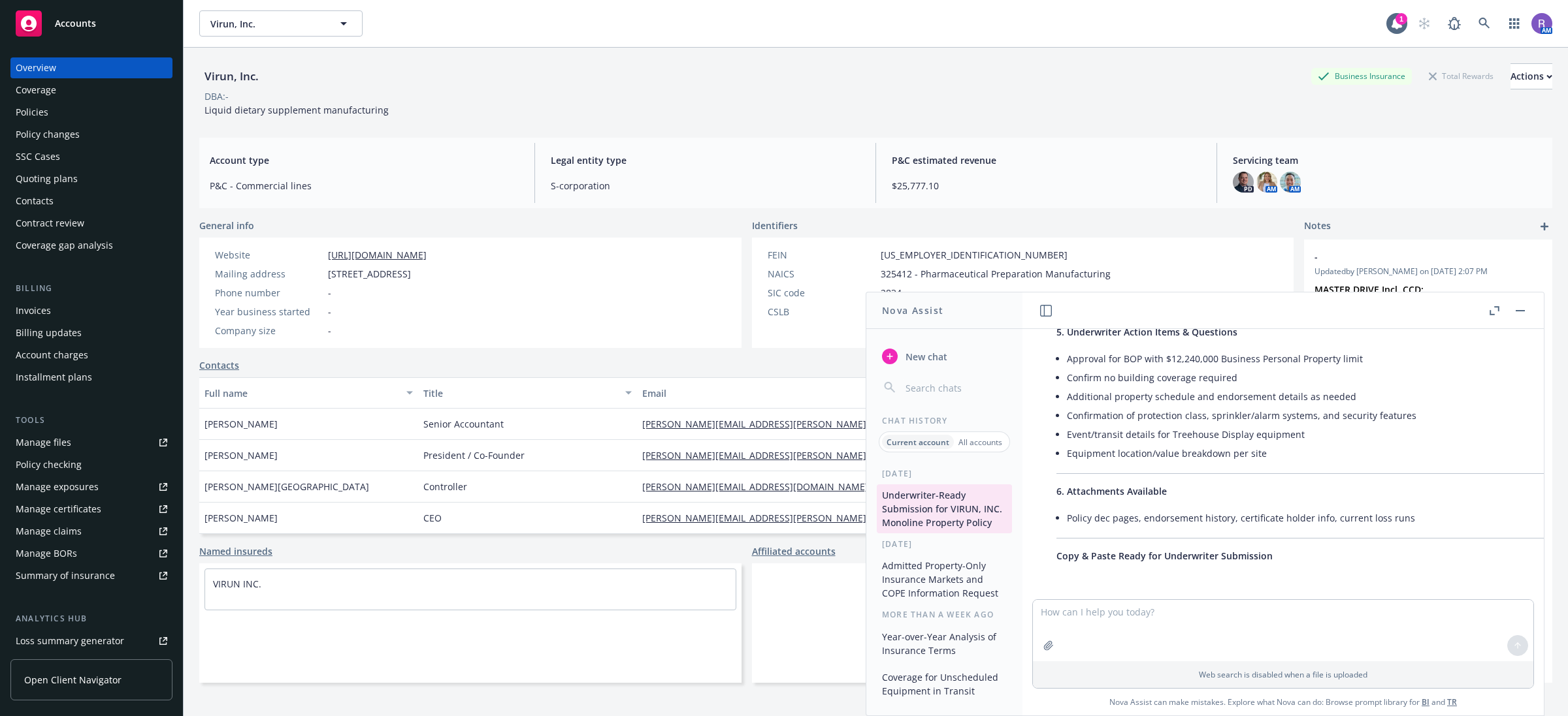
click at [1497, 311] on icon "button" at bounding box center [1494, 311] width 9 height 9
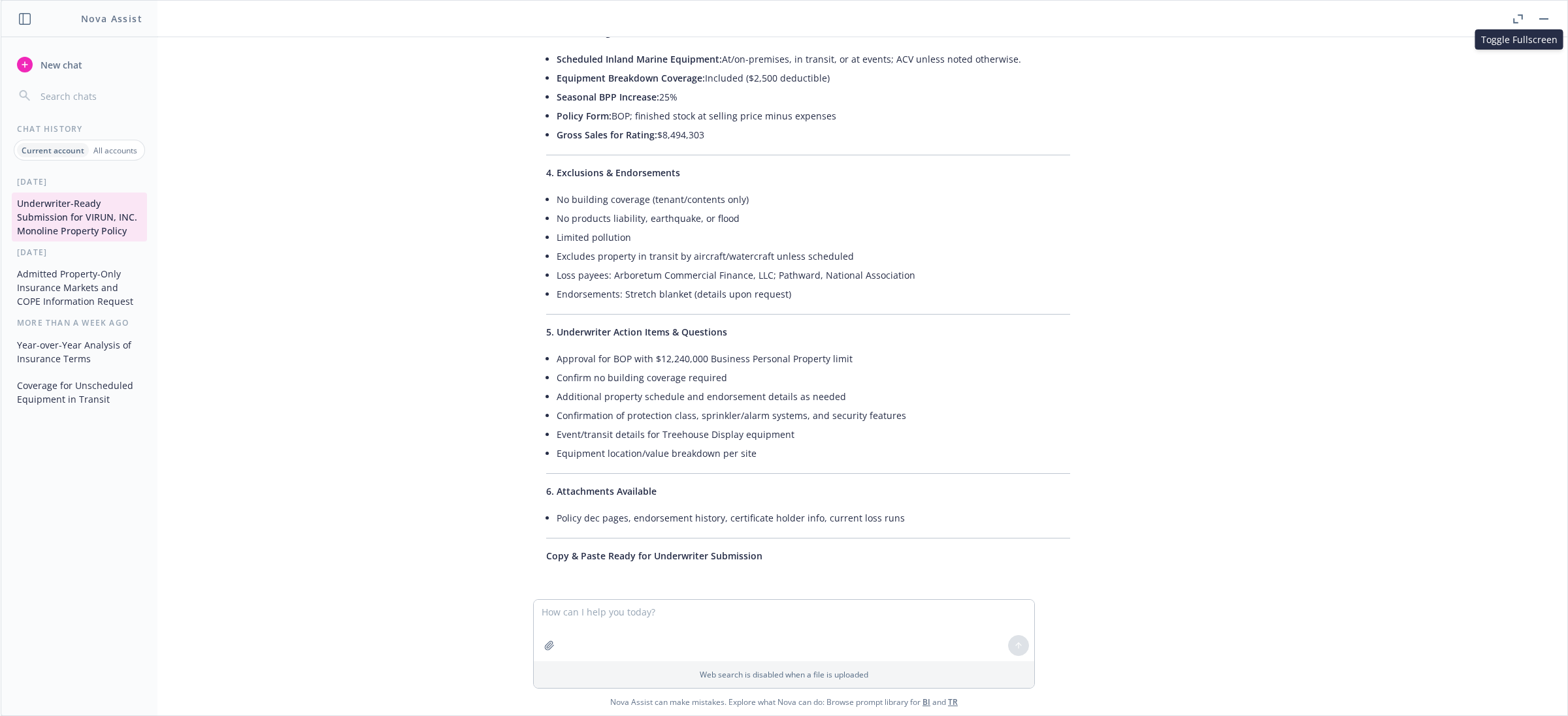
scroll to position [3631, 0]
